Goal: Task Accomplishment & Management: Manage account settings

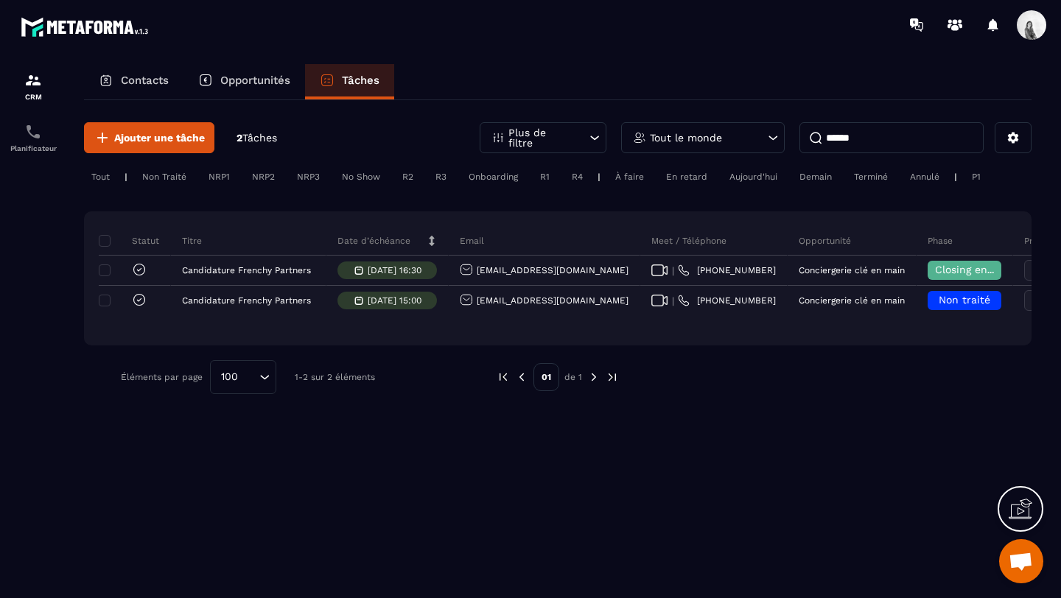
scroll to position [0, 526]
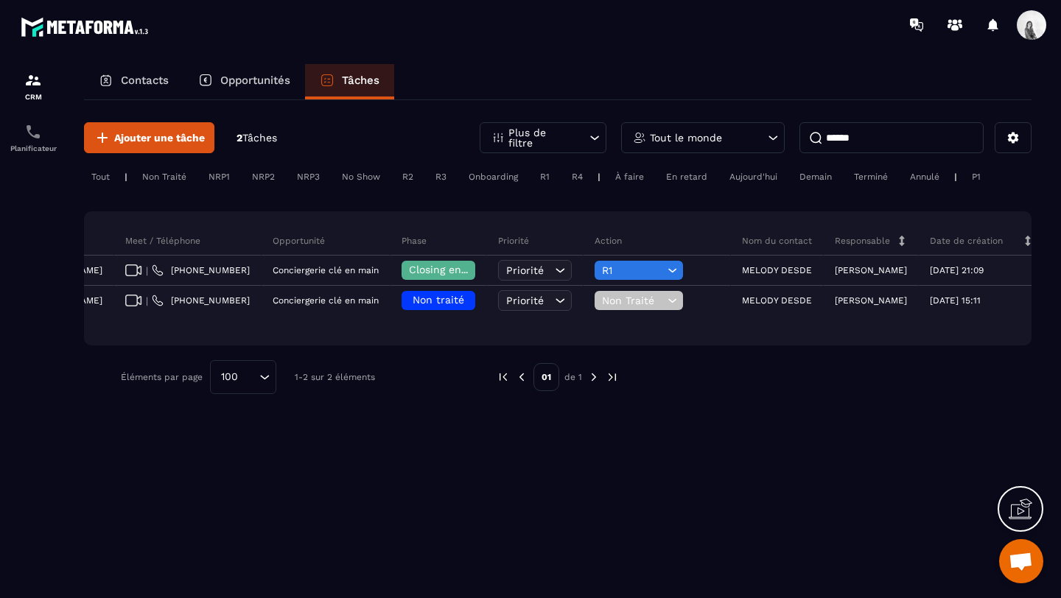
click at [743, 136] on div "Tout le monde" at bounding box center [703, 137] width 164 height 31
click at [705, 205] on input "****" at bounding box center [703, 209] width 149 height 34
click at [903, 132] on input "******" at bounding box center [892, 137] width 184 height 31
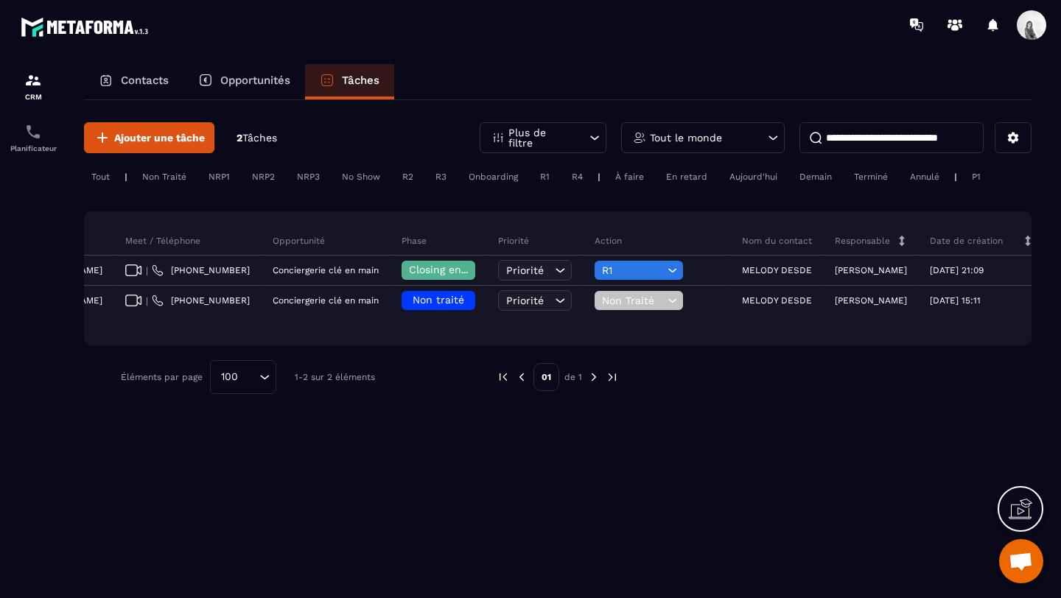
click at [721, 160] on div "Ajouter une tâche 2 Tâches Plus de filtre Tout le monde Tout | Non Traité NRP1 …" at bounding box center [558, 258] width 948 height 316
click at [721, 147] on div "Tout le monde" at bounding box center [703, 137] width 164 height 31
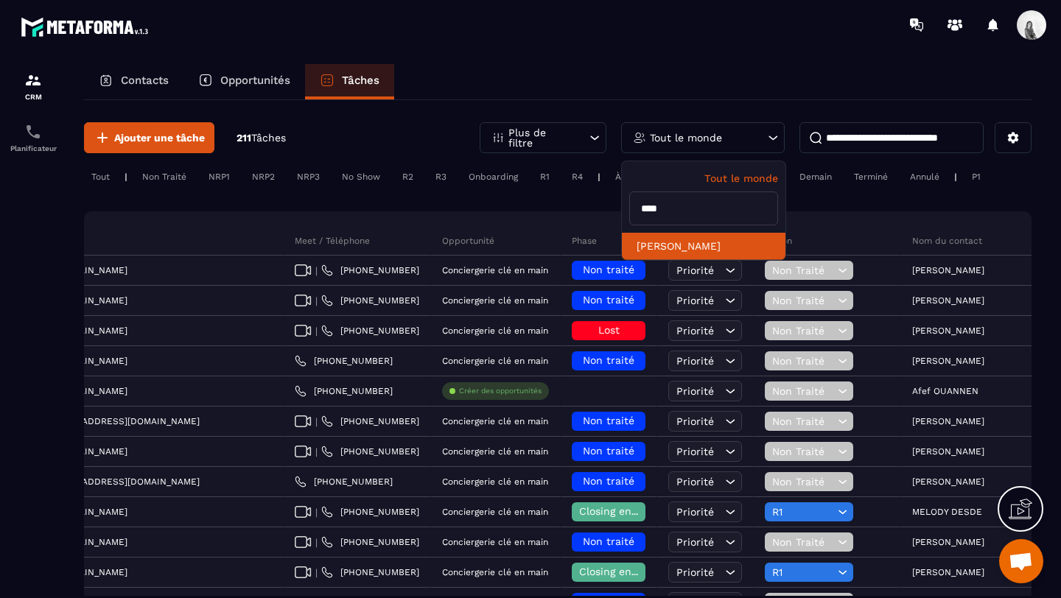
click at [694, 236] on li "[PERSON_NAME]" at bounding box center [704, 246] width 164 height 27
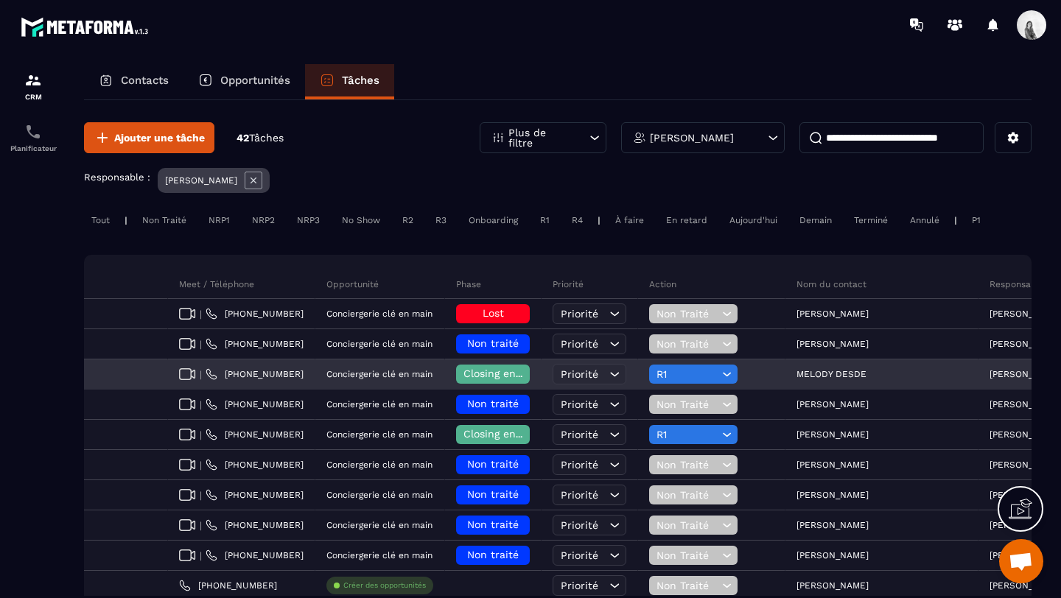
scroll to position [0, 0]
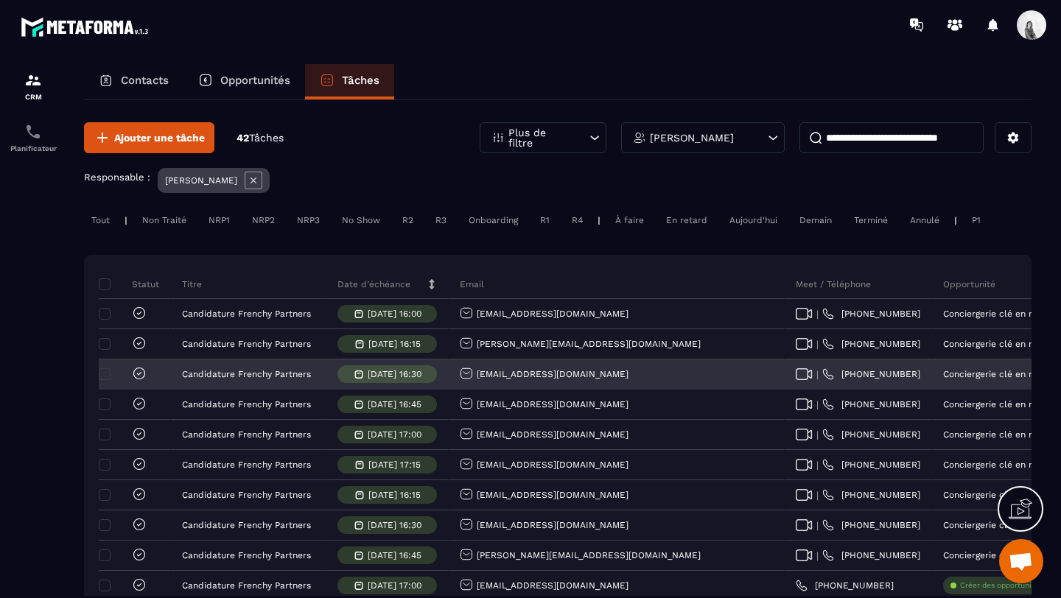
click at [142, 371] on icon at bounding box center [139, 373] width 15 height 15
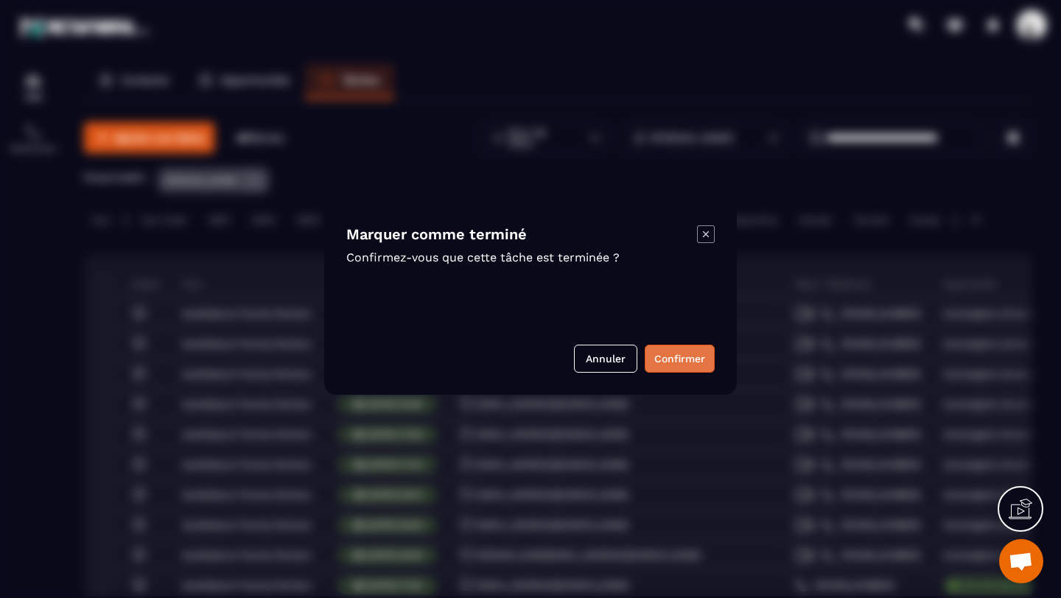
click at [705, 365] on button "Confirmer" at bounding box center [680, 359] width 70 height 28
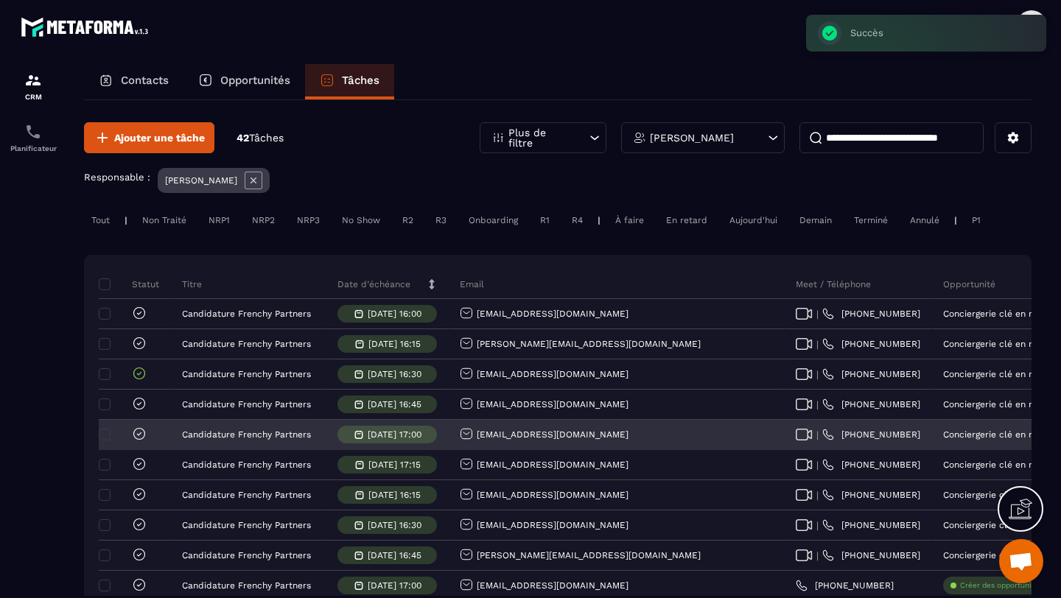
click at [144, 435] on icon at bounding box center [139, 433] width 11 height 11
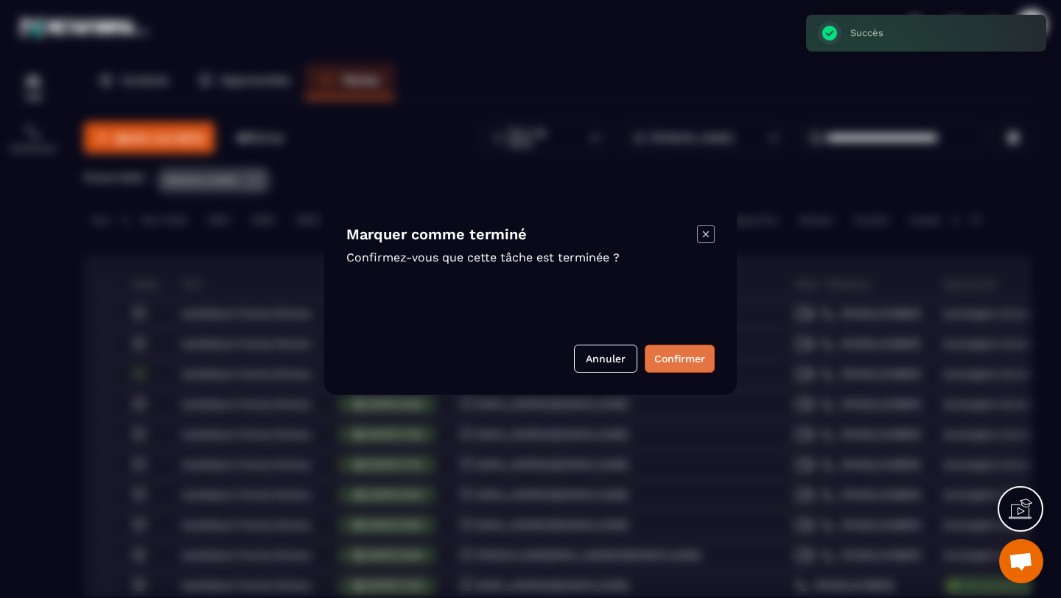
click at [671, 359] on button "Confirmer" at bounding box center [680, 359] width 70 height 28
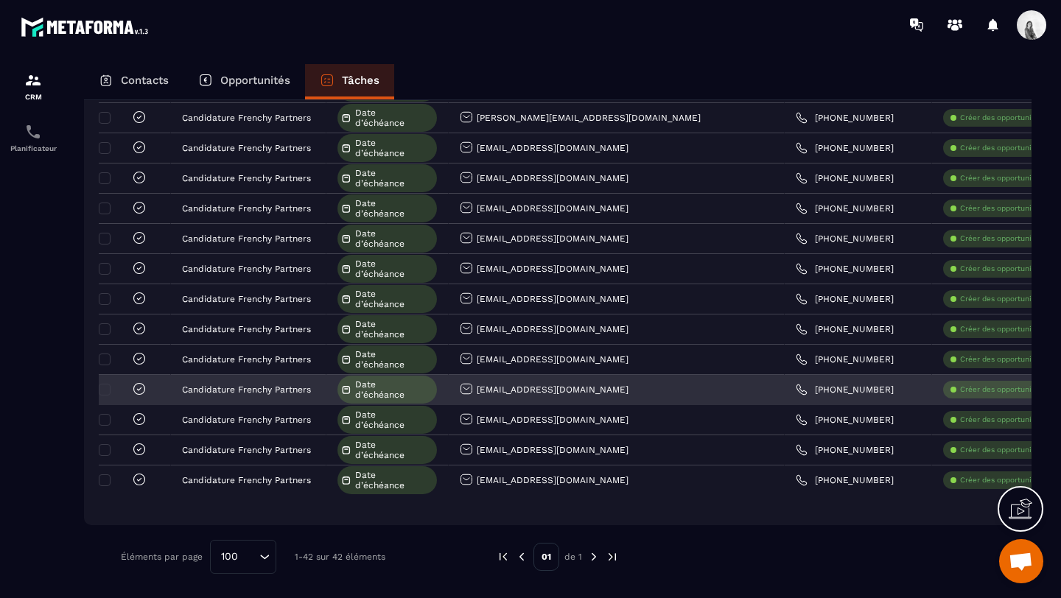
click at [141, 385] on icon at bounding box center [139, 389] width 15 height 15
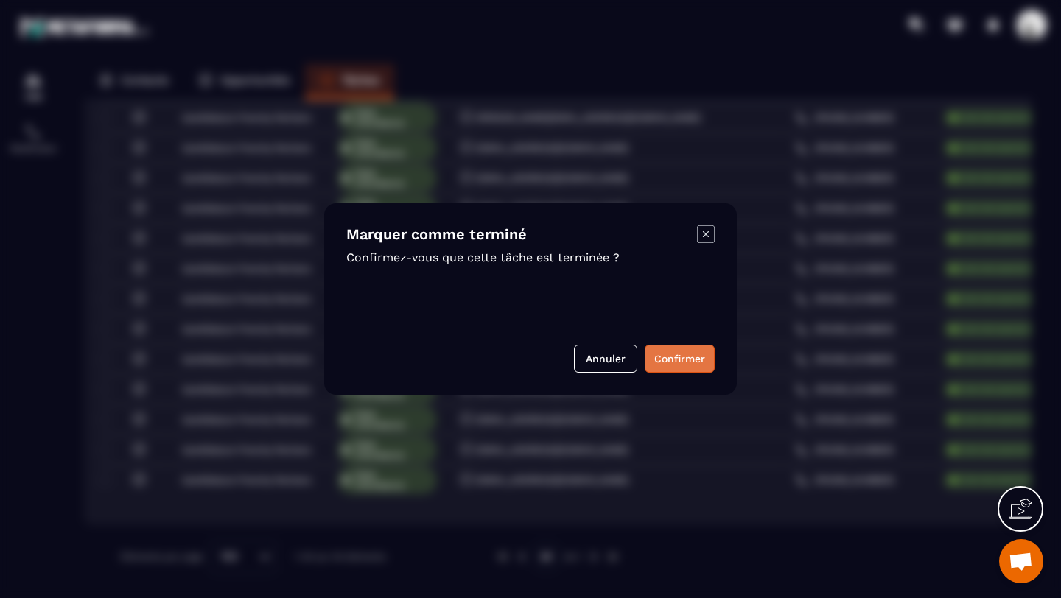
click at [687, 356] on button "Confirmer" at bounding box center [680, 359] width 70 height 28
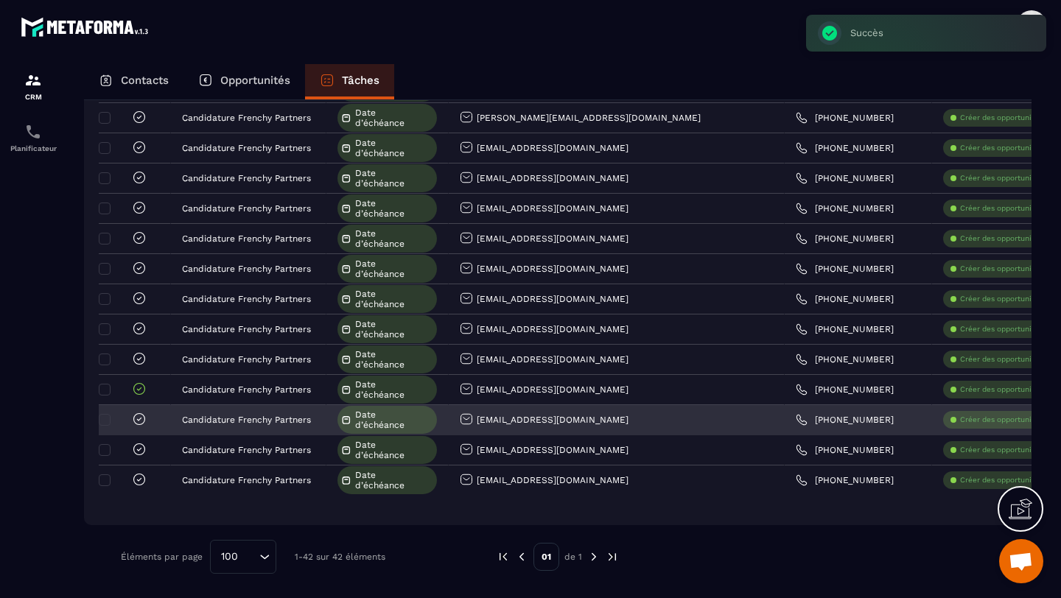
click at [141, 425] on icon at bounding box center [139, 419] width 15 height 15
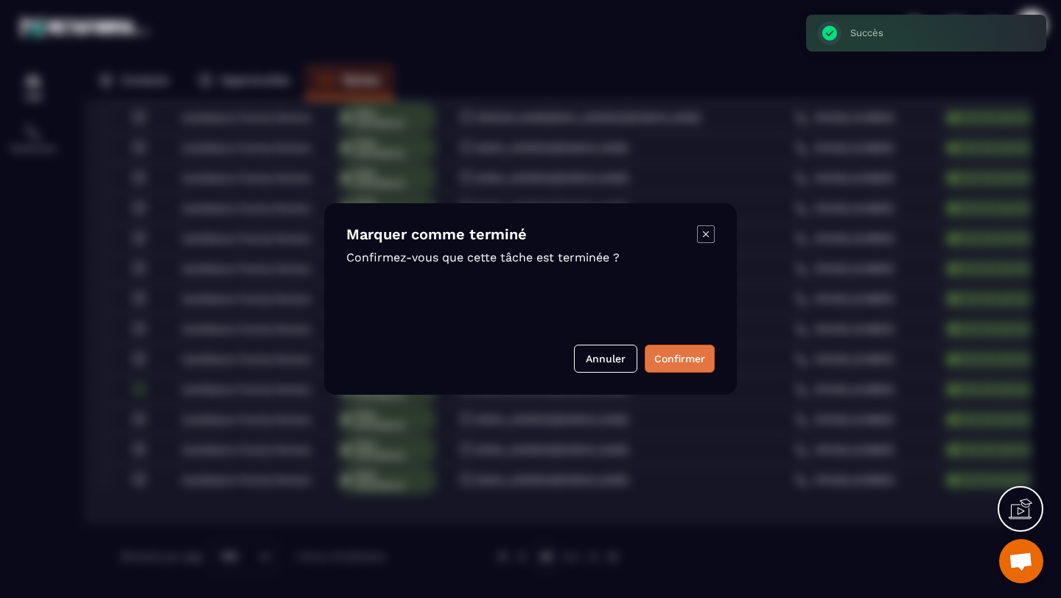
click at [660, 364] on button "Confirmer" at bounding box center [680, 359] width 70 height 28
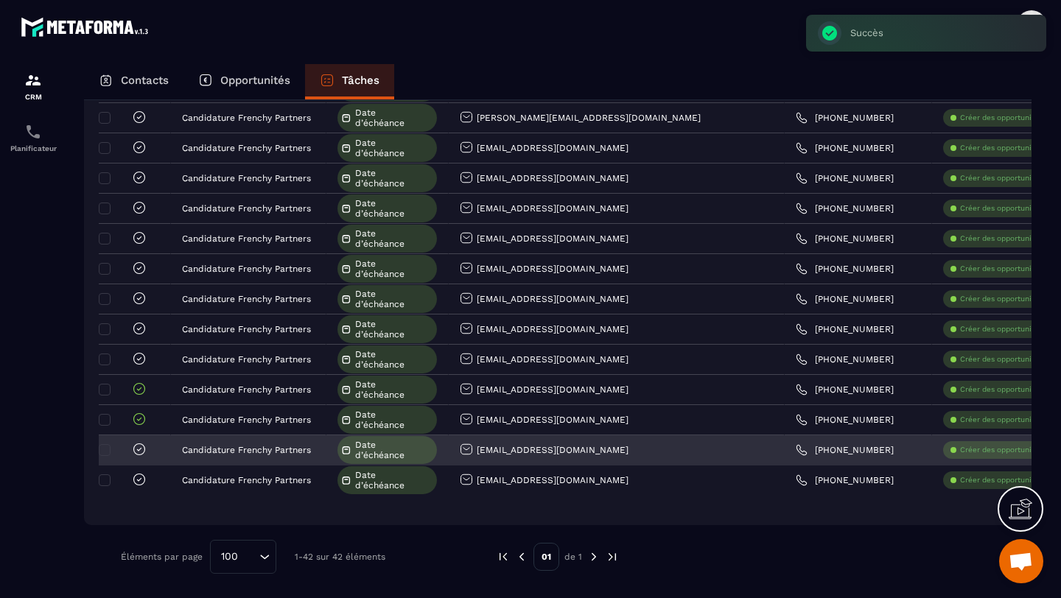
click at [139, 447] on icon at bounding box center [139, 449] width 15 height 15
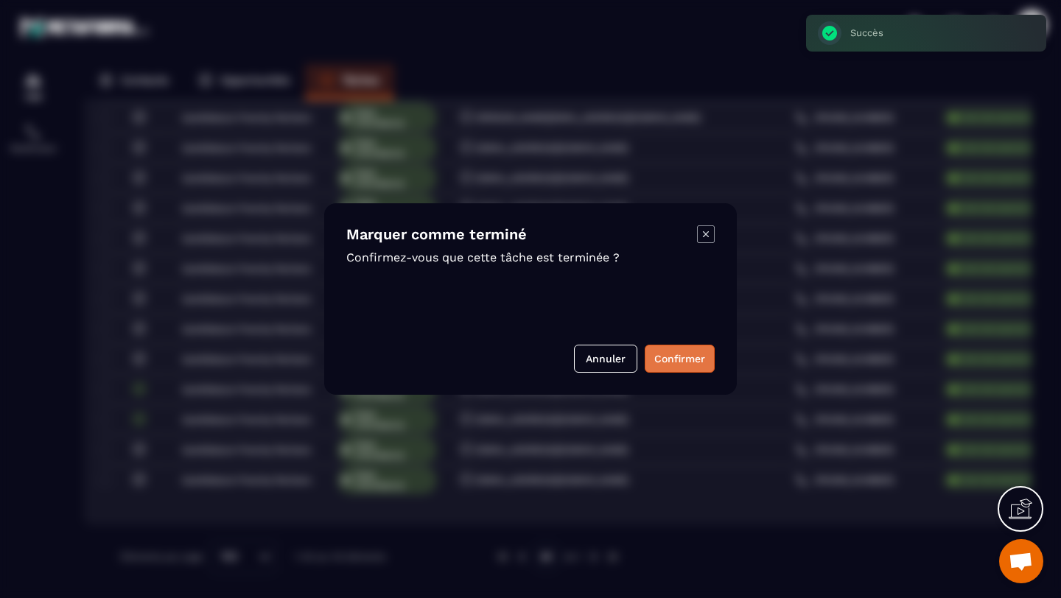
click at [702, 362] on button "Confirmer" at bounding box center [680, 359] width 70 height 28
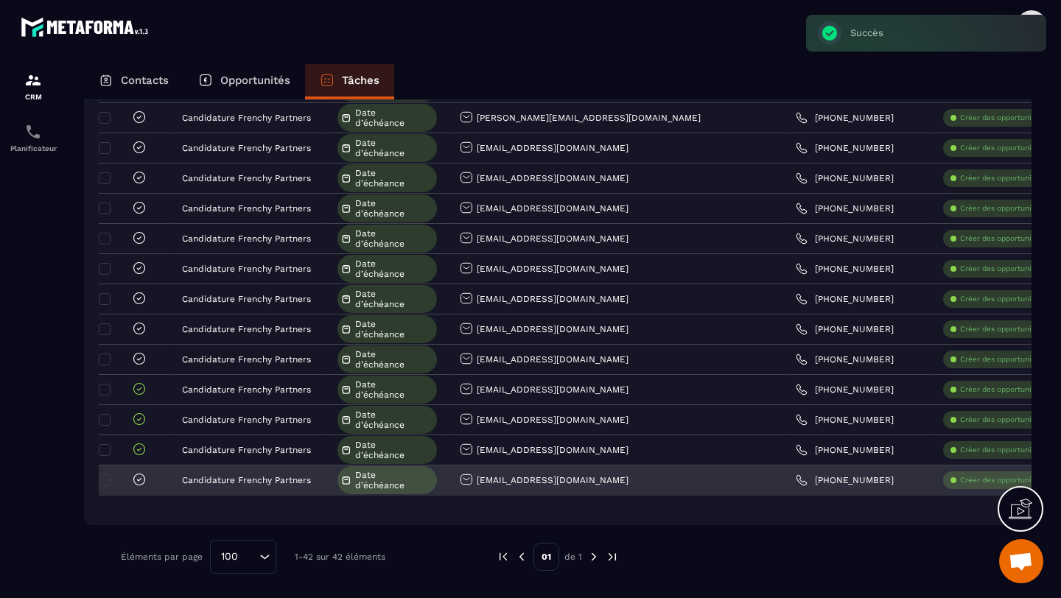
click at [141, 484] on icon at bounding box center [139, 479] width 11 height 11
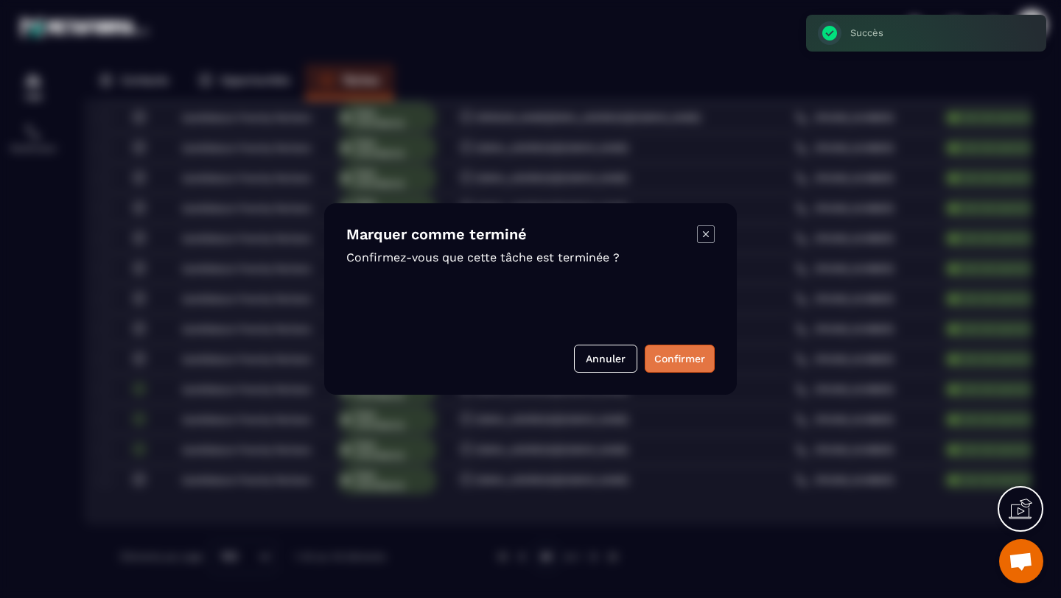
click at [688, 355] on button "Confirmer" at bounding box center [680, 359] width 70 height 28
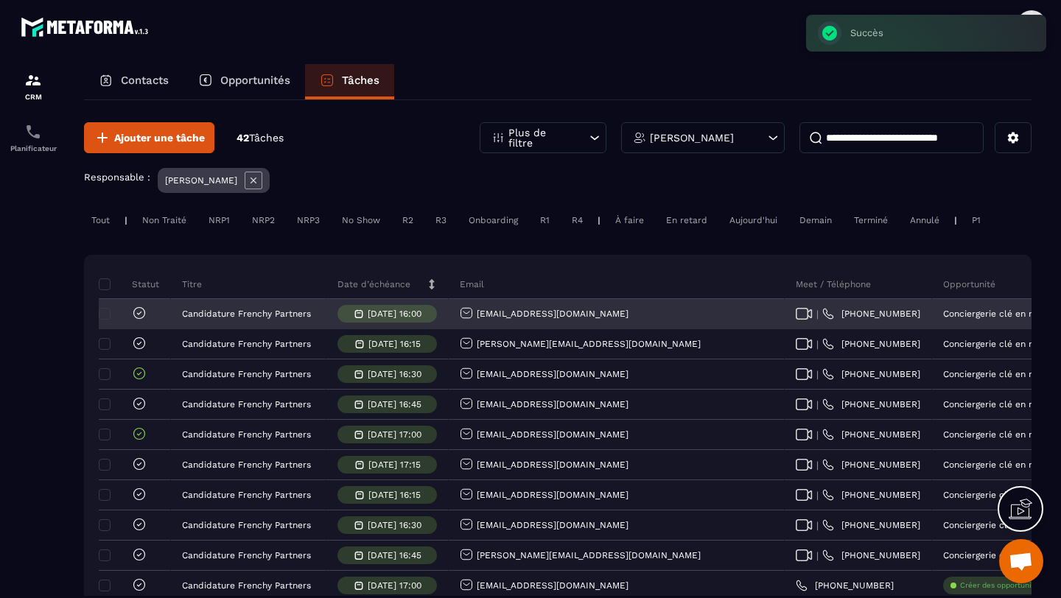
click at [136, 314] on icon at bounding box center [139, 313] width 15 height 15
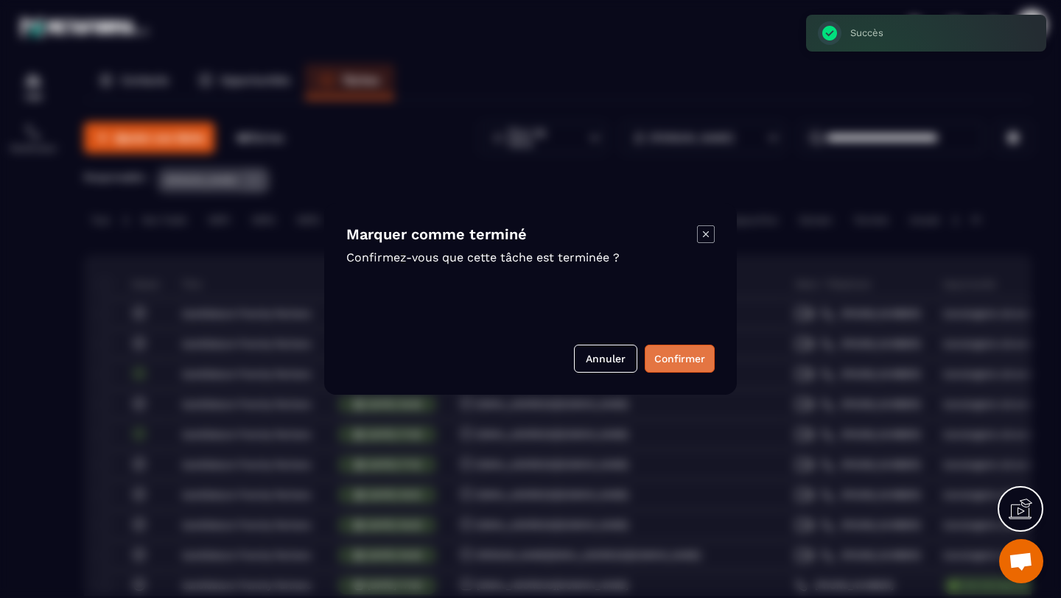
click at [688, 363] on button "Confirmer" at bounding box center [680, 359] width 70 height 28
